Goal: Transaction & Acquisition: Purchase product/service

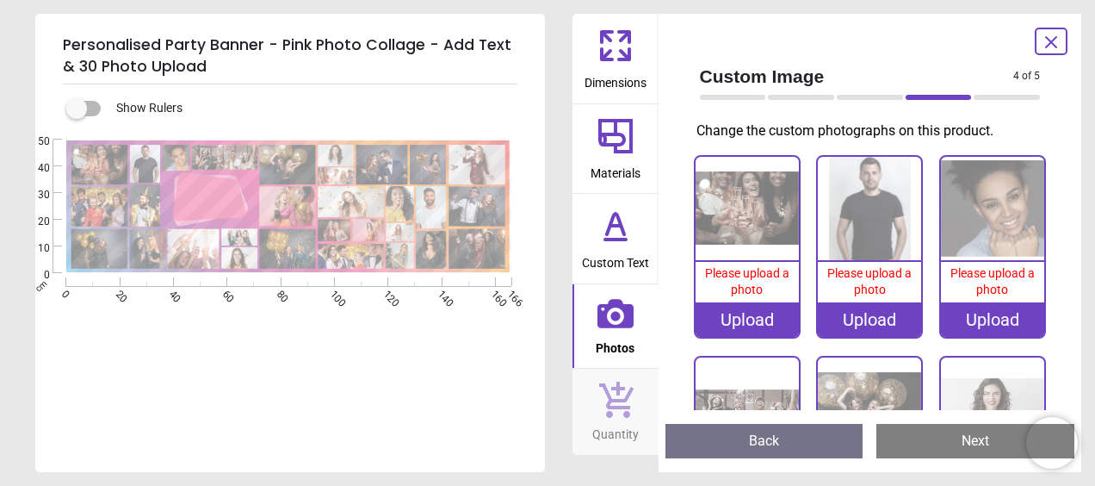
scroll to position [86, 0]
drag, startPoint x: 102, startPoint y: 108, endPoint x: 43, endPoint y: 103, distance: 59.6
click at [43, 103] on div "**********" at bounding box center [290, 277] width 510 height 387
click at [77, 108] on label at bounding box center [77, 108] width 0 height 0
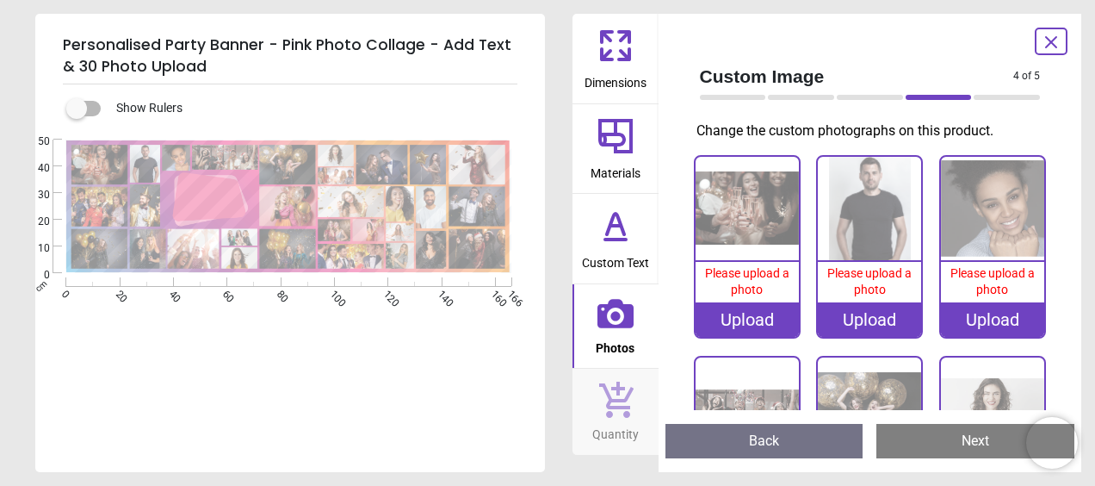
click at [582, 77] on button "Dimensions" at bounding box center [616, 59] width 86 height 90
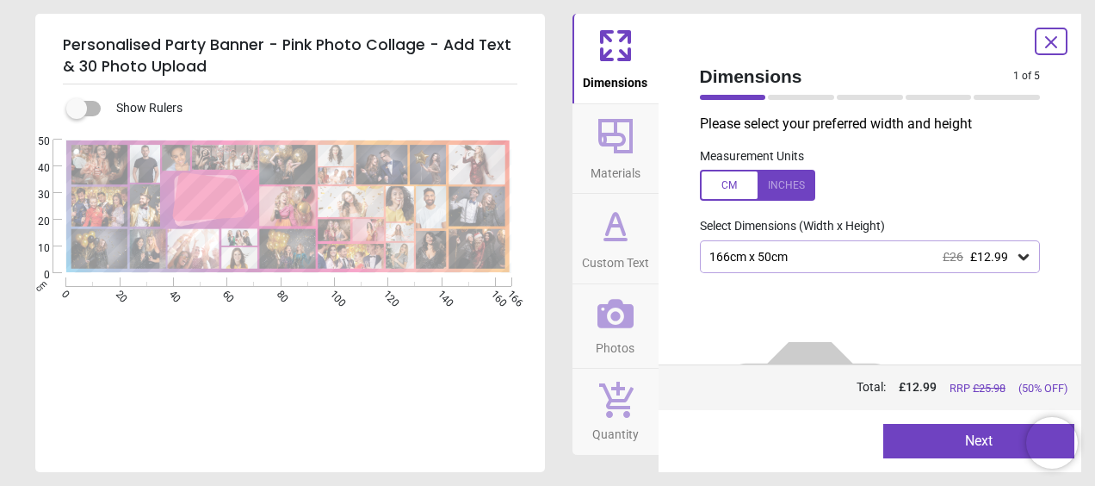
click at [731, 188] on div at bounding box center [757, 185] width 115 height 31
click at [730, 188] on div at bounding box center [757, 185] width 115 height 31
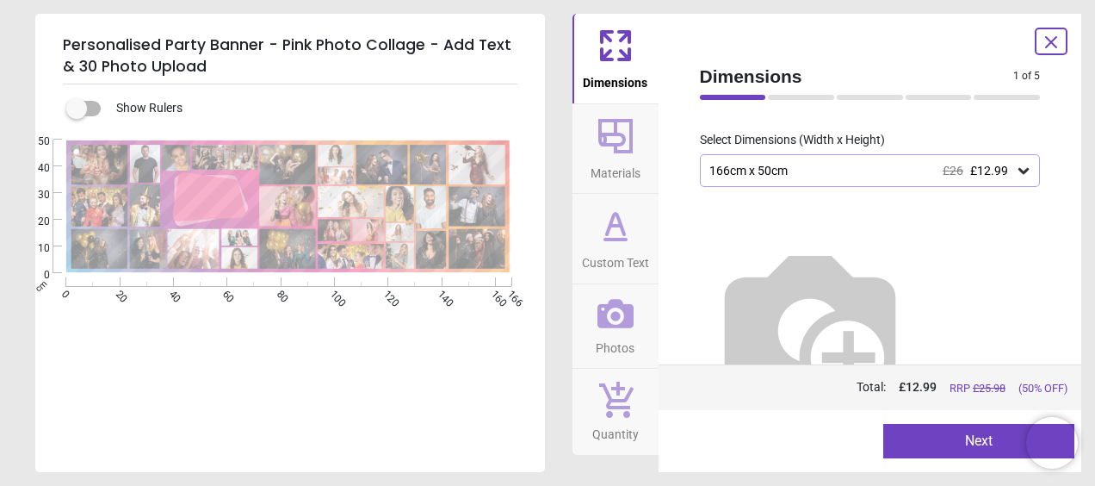
click at [709, 175] on div "166cm x 50cm £26 £12.99" at bounding box center [862, 171] width 308 height 15
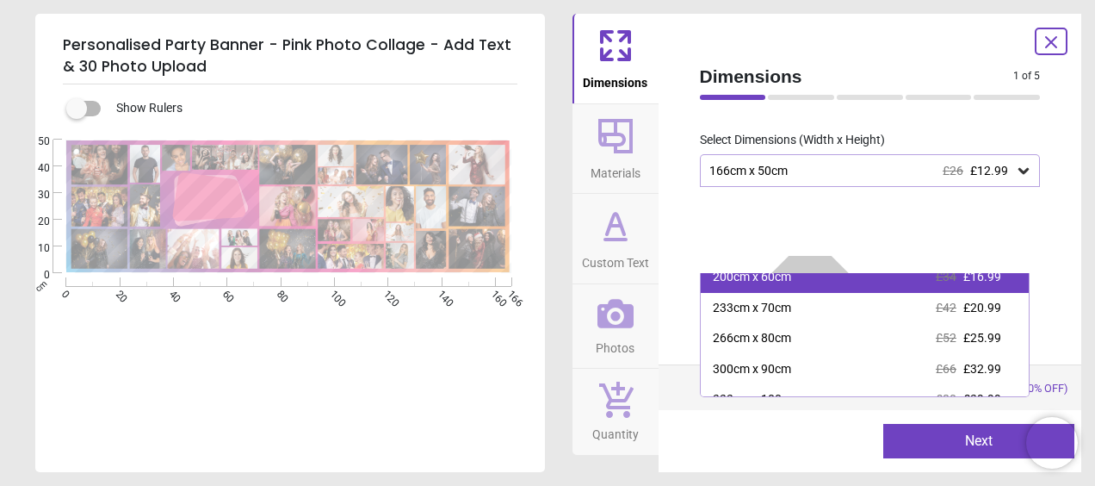
scroll to position [121, 0]
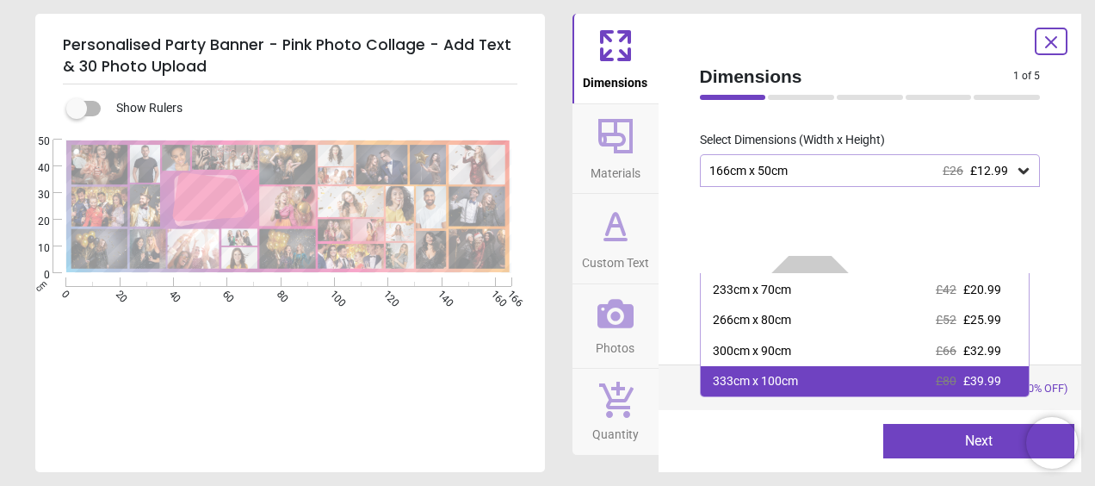
click at [740, 378] on div "333cm x 100cm" at bounding box center [755, 381] width 85 height 17
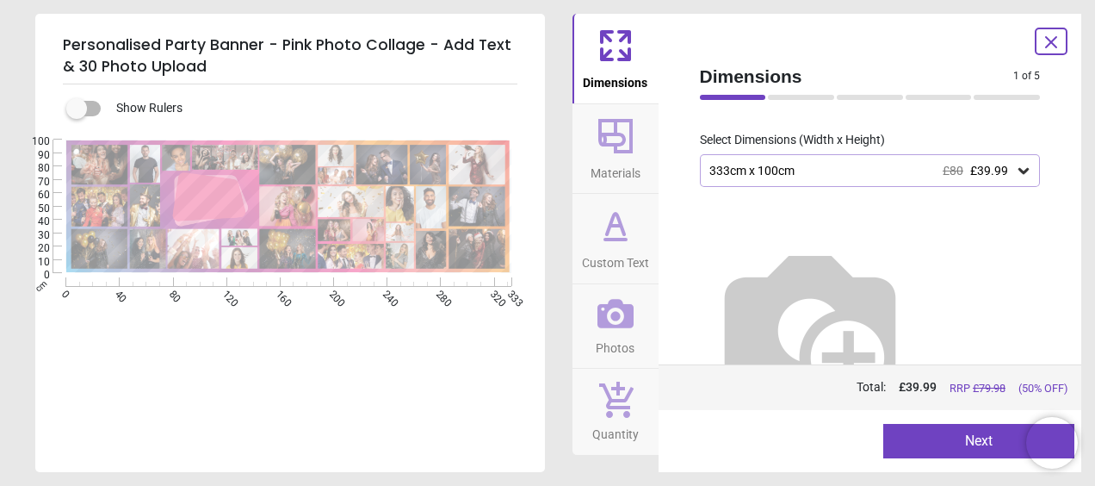
click at [722, 169] on div "333cm x 100cm £80 £39.99" at bounding box center [862, 171] width 308 height 15
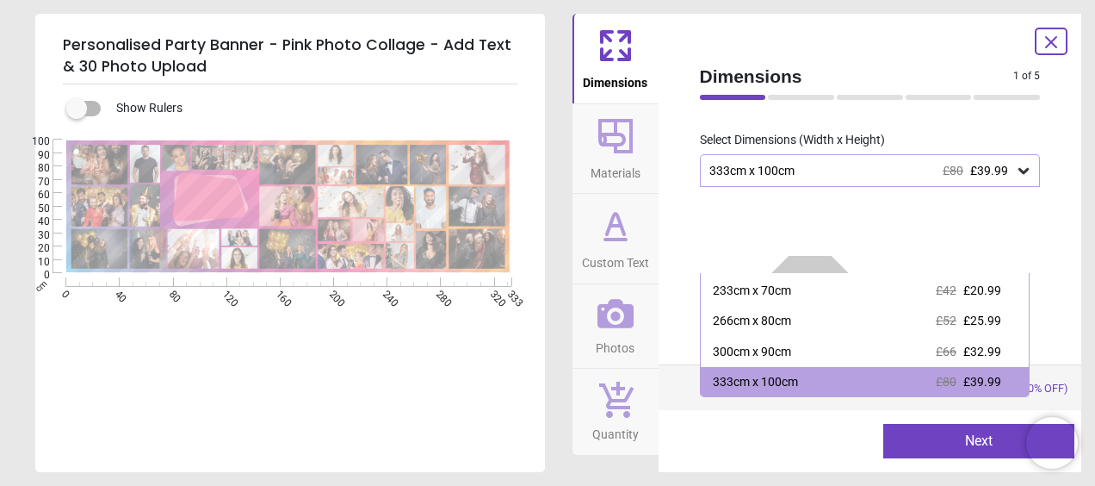
scroll to position [121, 0]
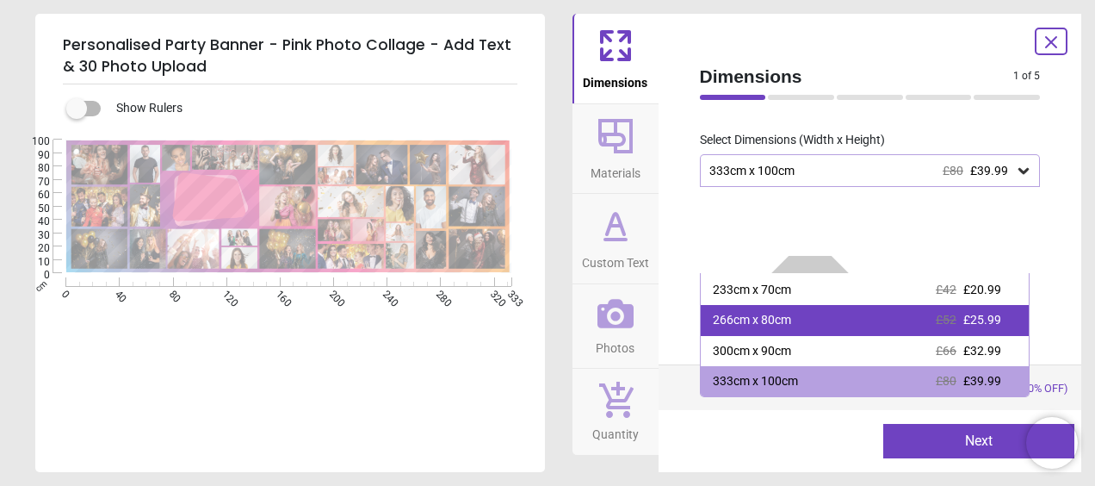
click at [721, 324] on div "266cm x 80cm" at bounding box center [752, 320] width 78 height 17
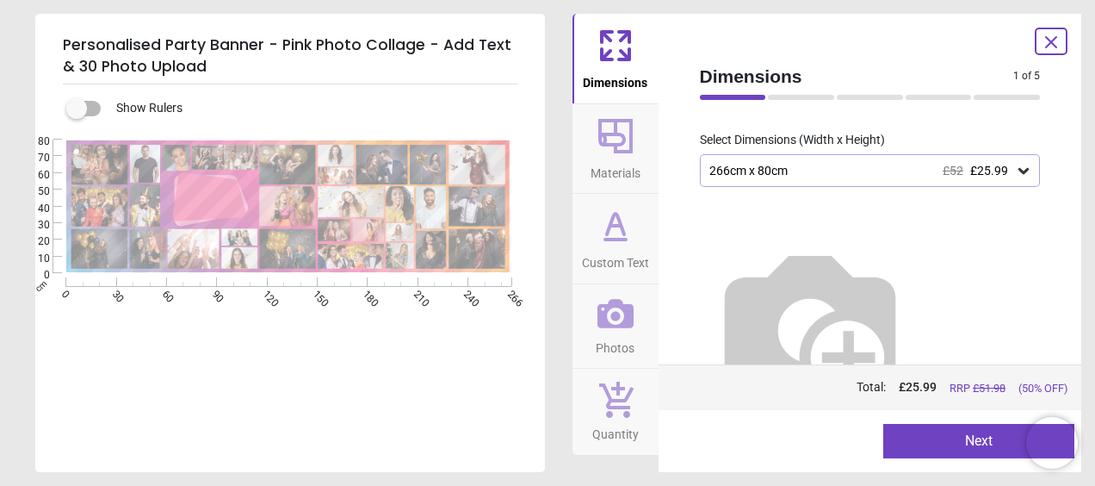
click at [721, 324] on img at bounding box center [810, 324] width 220 height 220
click at [749, 184] on div "266cm x 80cm £52 £25.99" at bounding box center [870, 170] width 341 height 33
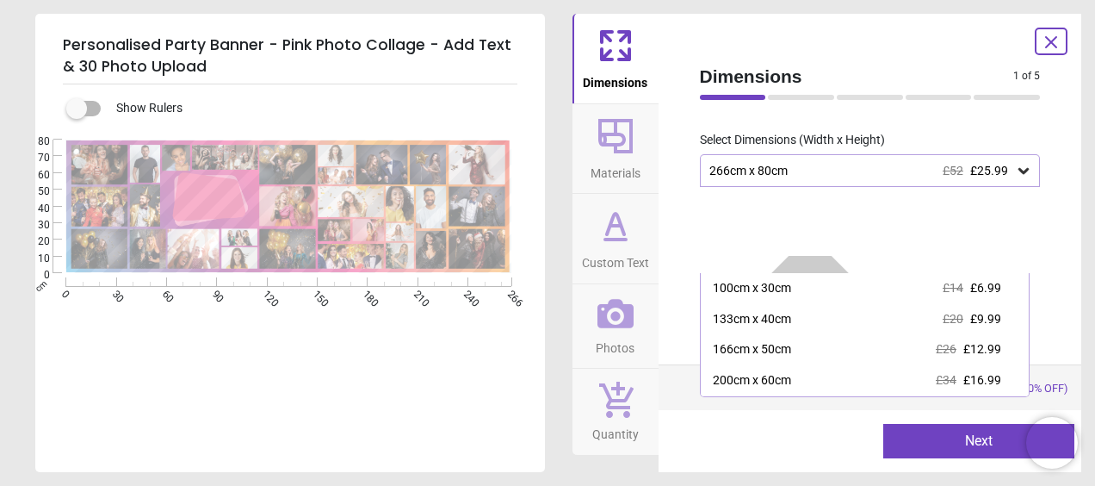
scroll to position [60, 0]
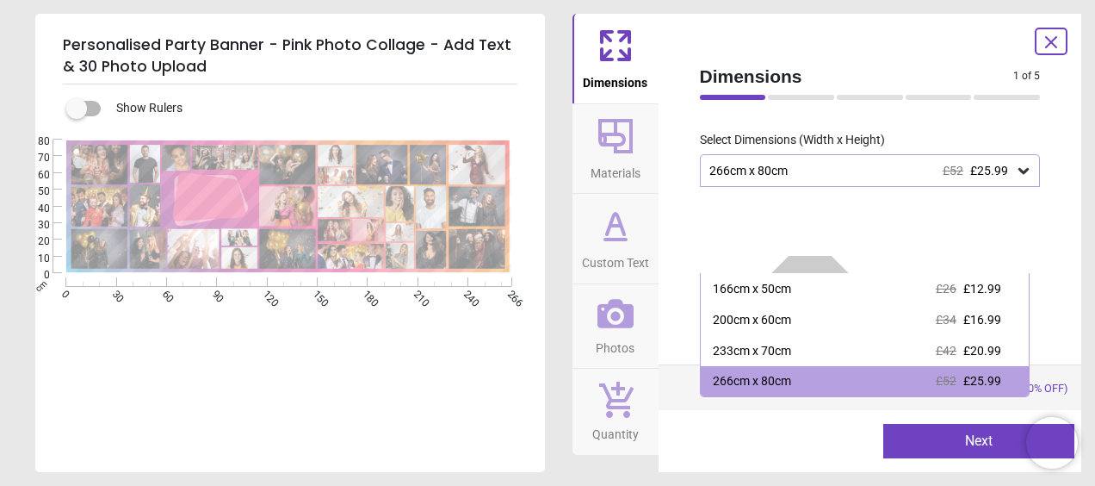
click at [608, 239] on icon at bounding box center [615, 239] width 21 height 0
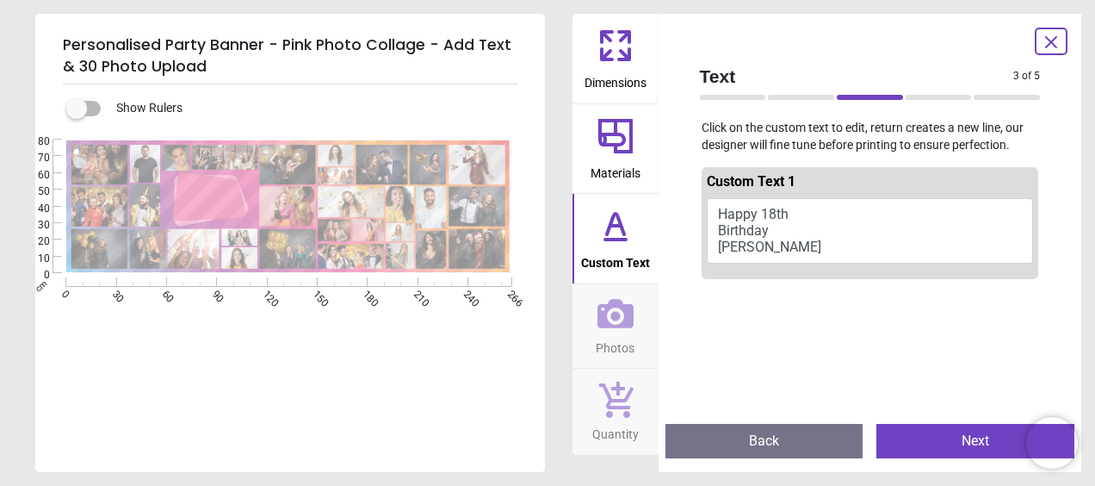
click at [603, 179] on span "Materials" at bounding box center [616, 170] width 50 height 26
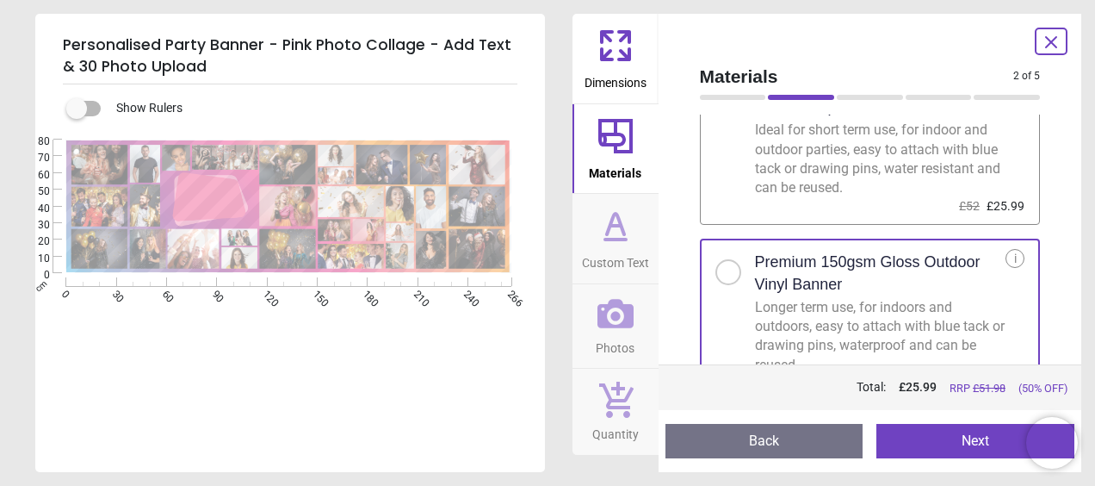
scroll to position [122, 0]
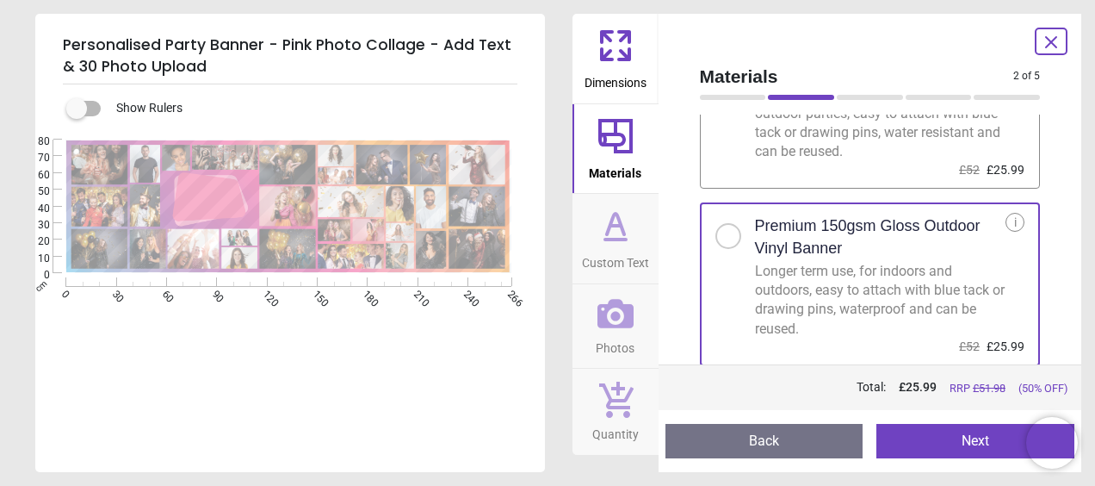
click at [628, 338] on span "Photos" at bounding box center [615, 344] width 39 height 26
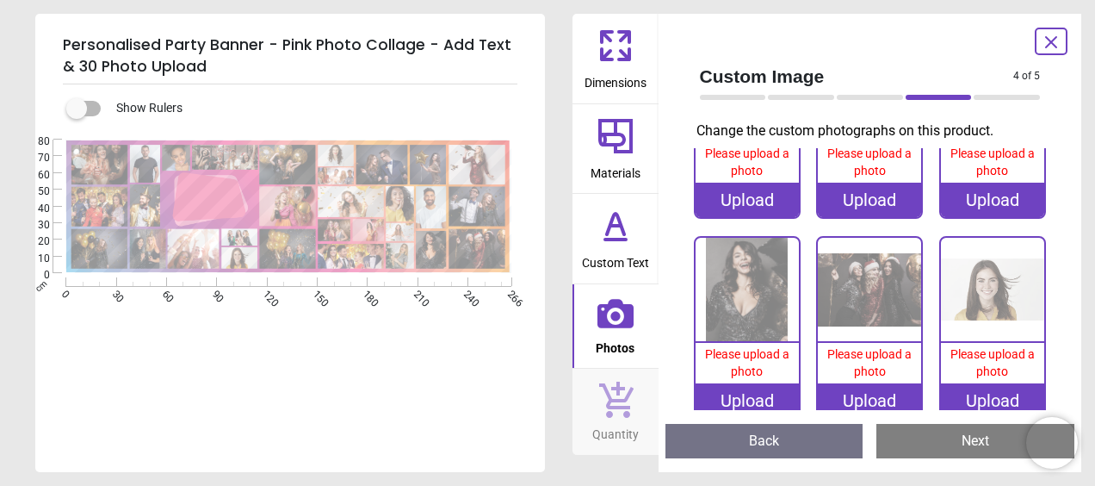
scroll to position [1727, 0]
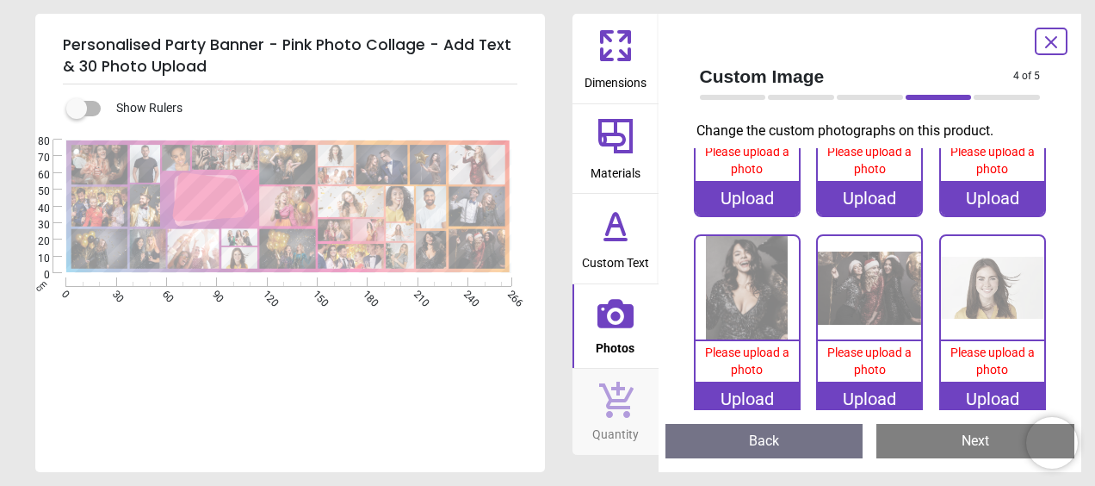
click at [602, 400] on icon at bounding box center [616, 399] width 36 height 38
click at [627, 405] on icon at bounding box center [616, 399] width 36 height 38
click at [637, 64] on button "Dimensions" at bounding box center [616, 59] width 86 height 90
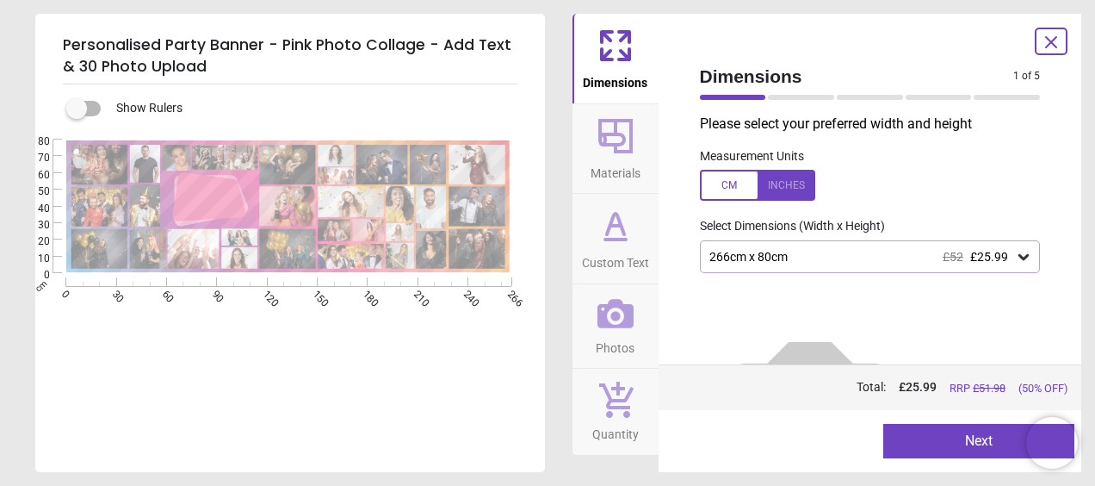
click at [1050, 43] on icon at bounding box center [1051, 42] width 21 height 21
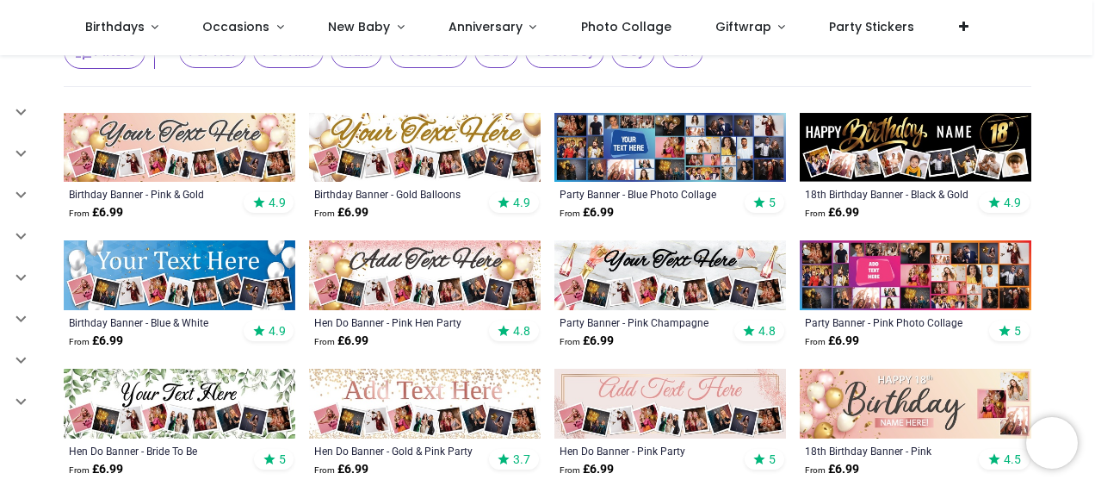
scroll to position [258, 0]
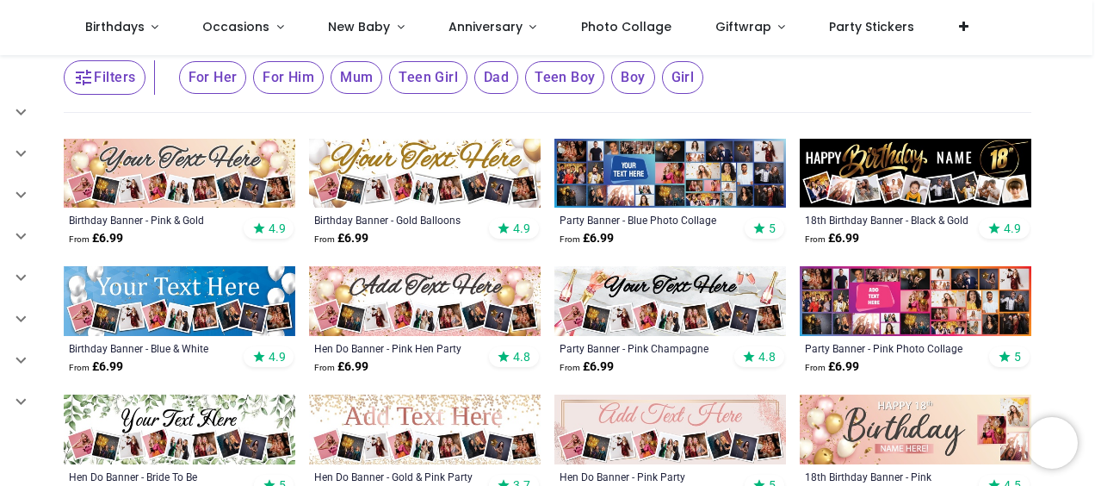
click at [350, 285] on img at bounding box center [425, 301] width 232 height 70
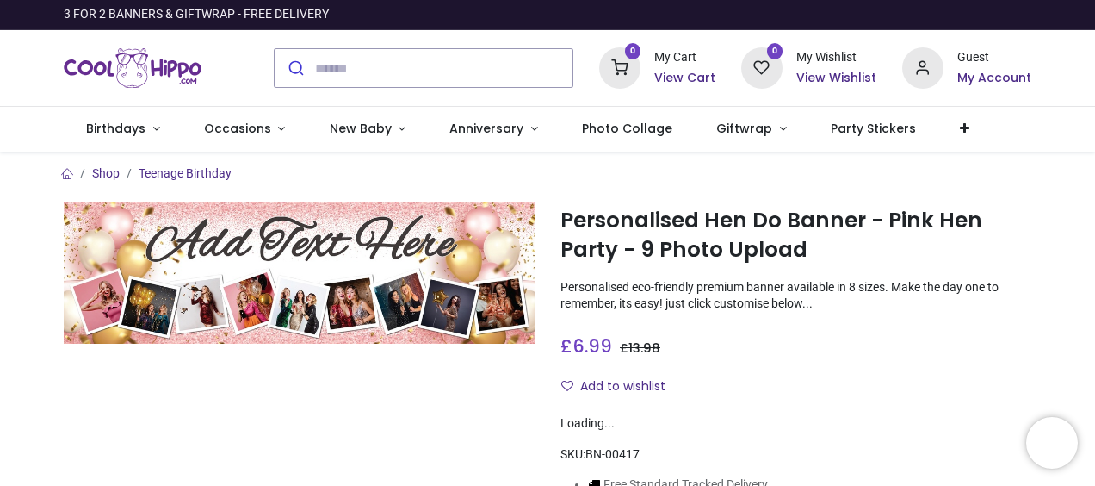
scroll to position [86, 0]
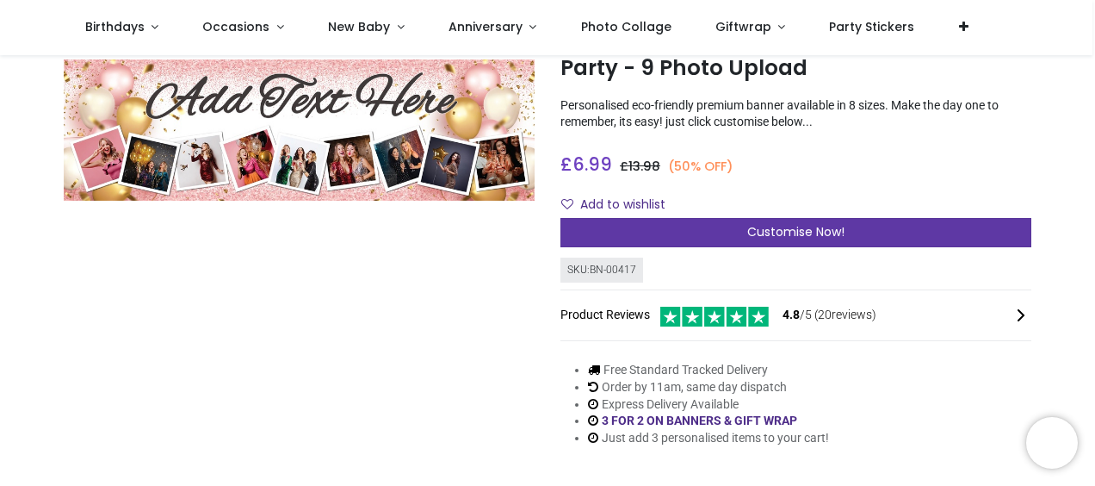
click at [790, 234] on span "Customise Now!" at bounding box center [795, 231] width 97 height 17
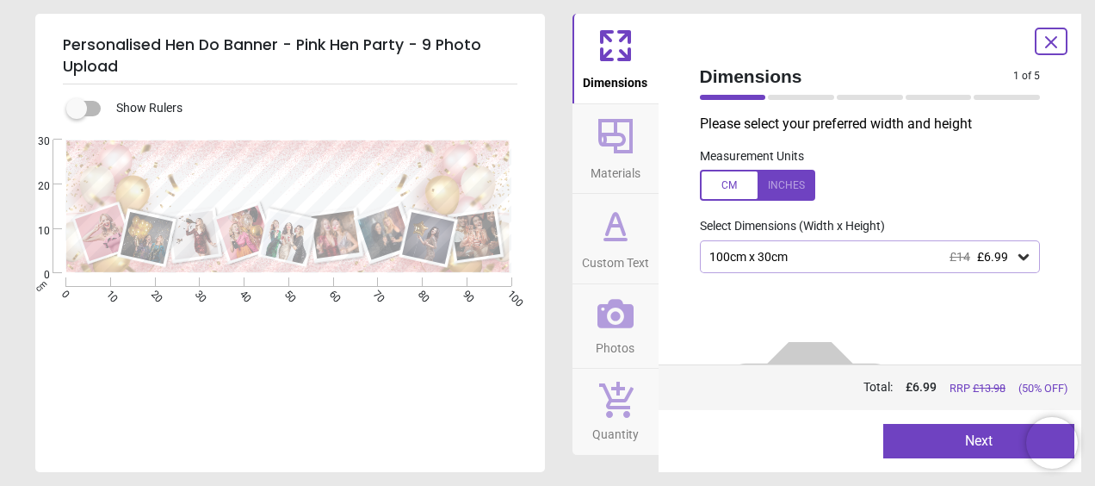
click at [744, 272] on div "100cm x 30cm £14 £6.99" at bounding box center [870, 256] width 341 height 33
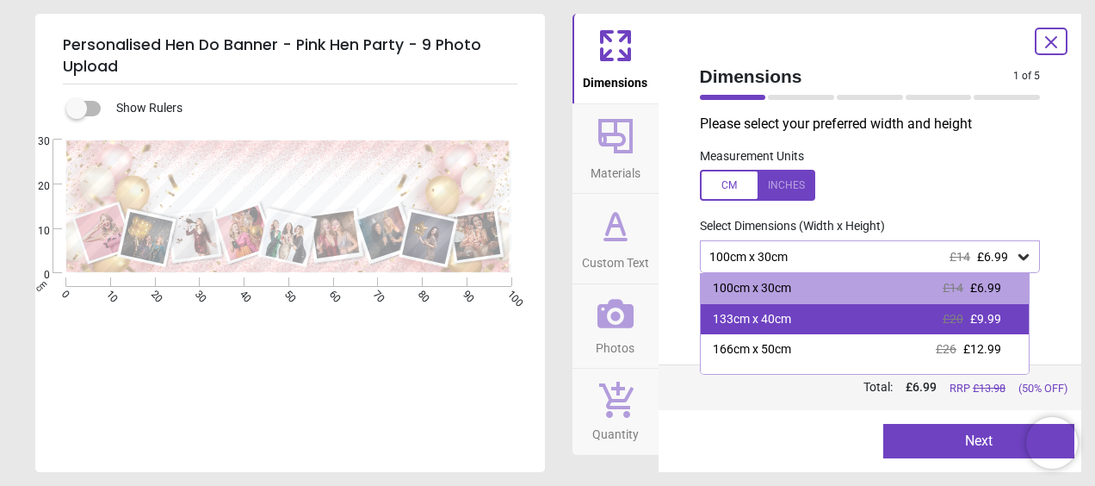
scroll to position [144, 0]
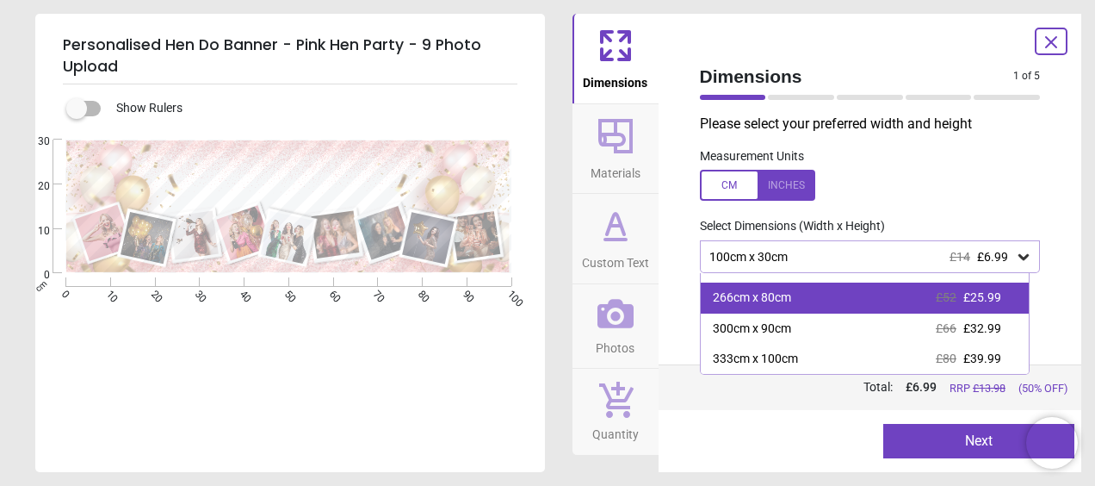
click at [730, 298] on div "266cm x 80cm" at bounding box center [752, 297] width 78 height 17
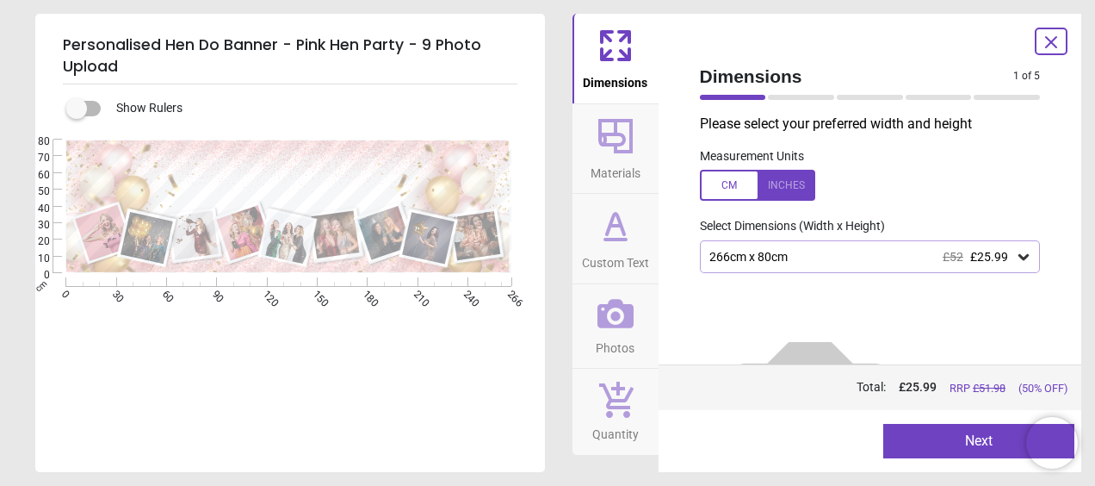
click at [614, 154] on icon at bounding box center [615, 135] width 41 height 41
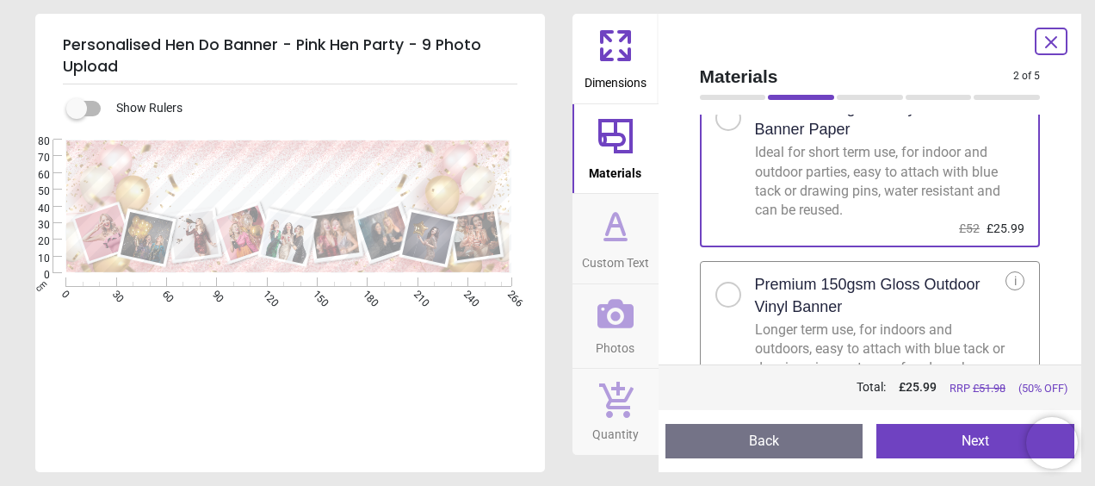
scroll to position [122, 0]
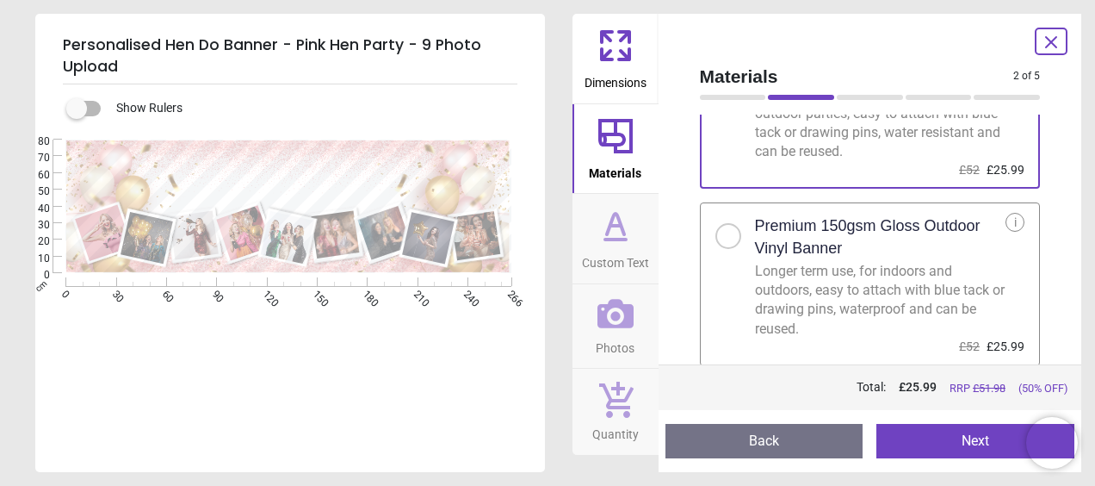
click at [740, 238] on div at bounding box center [735, 231] width 40 height 36
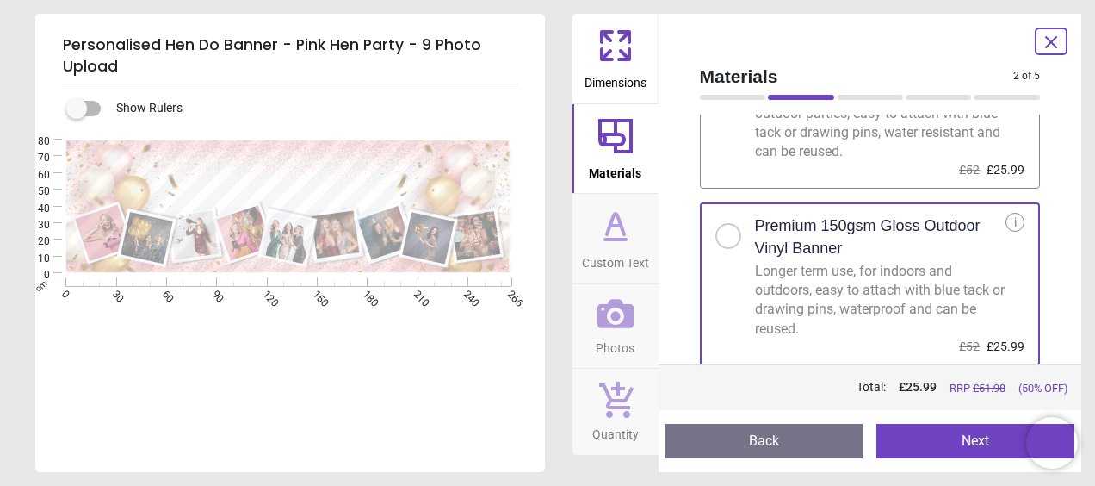
click at [599, 239] on icon at bounding box center [615, 225] width 41 height 41
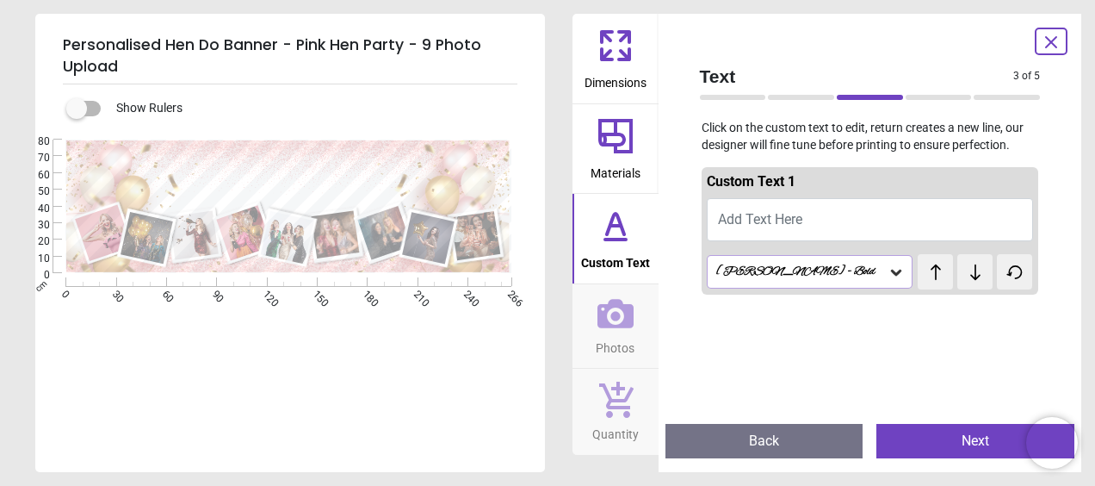
click at [756, 219] on span "Add Text Here" at bounding box center [760, 219] width 84 height 16
type textarea "*"
type textarea "**********"
click at [788, 207] on button "18 today Niamhy" at bounding box center [870, 219] width 327 height 43
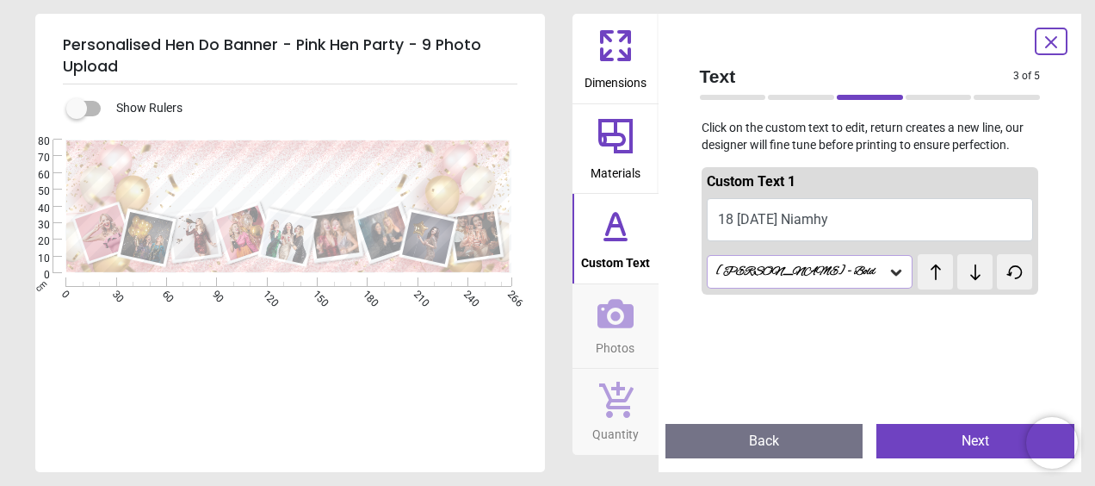
click at [790, 217] on button "18 today Niamhy" at bounding box center [870, 219] width 327 height 43
click at [791, 219] on button "18 today Niamhy" at bounding box center [870, 219] width 327 height 43
drag, startPoint x: 845, startPoint y: 217, endPoint x: 647, endPoint y: 212, distance: 198.1
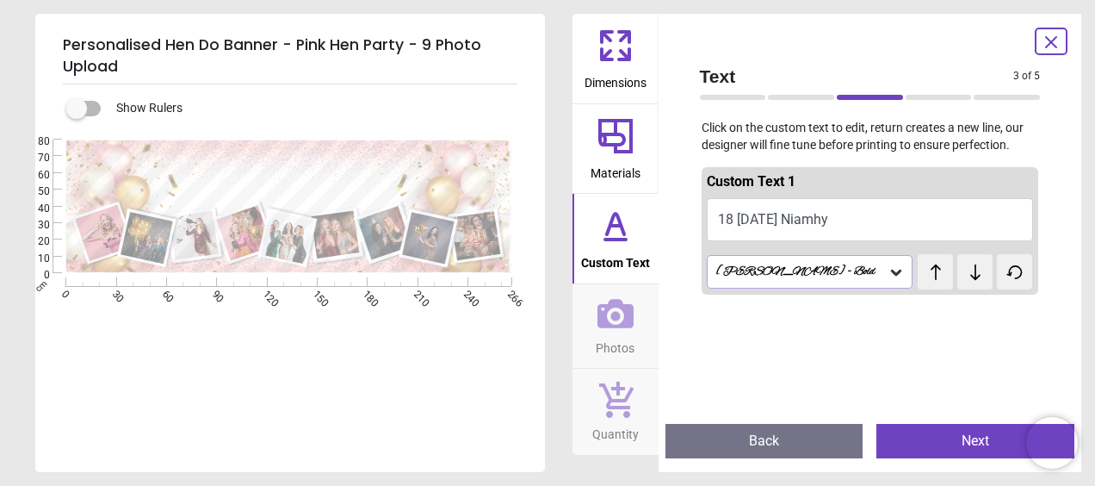
click at [647, 212] on div "Dimensions Materials Custom Text Photos Quantity Text 3 of 5 3 of 6 Click on th…" at bounding box center [828, 243] width 510 height 458
click at [876, 214] on button "18 today Niamhy" at bounding box center [870, 219] width 327 height 43
click at [719, 218] on button "18 today" at bounding box center [870, 219] width 327 height 43
type textarea "*"
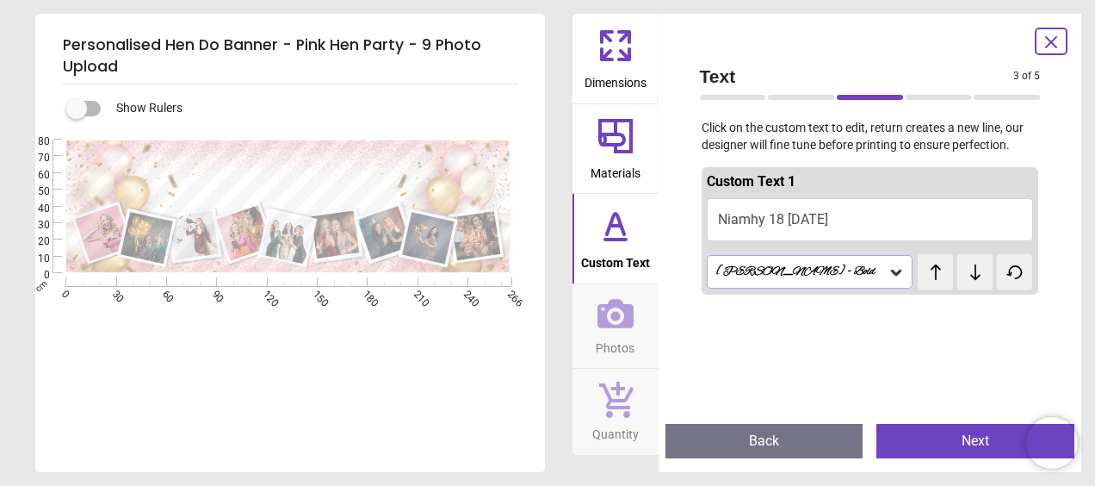
scroll to position [3, 0]
type textarea "**********"
click at [603, 325] on icon at bounding box center [616, 313] width 36 height 29
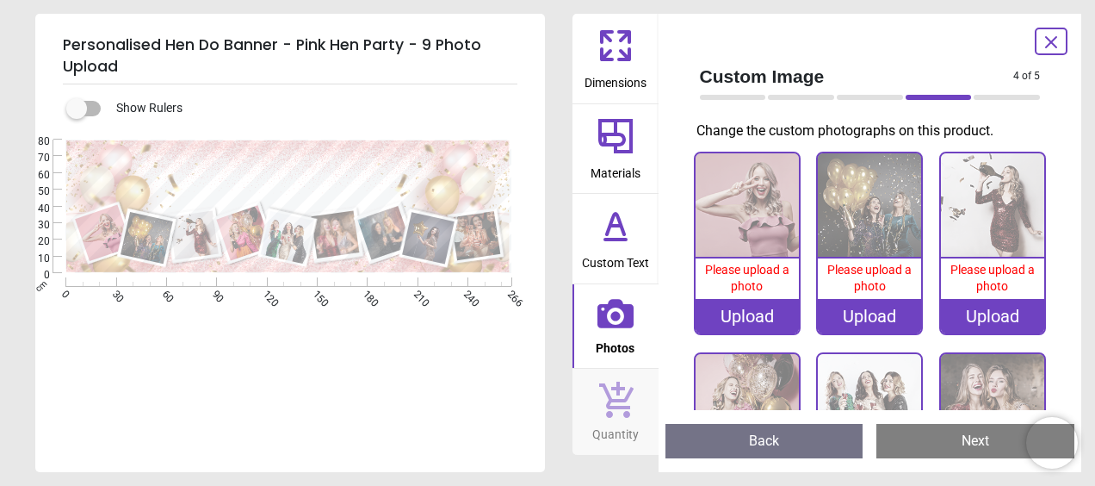
scroll to position [0, 0]
